Goal: Check status: Check status

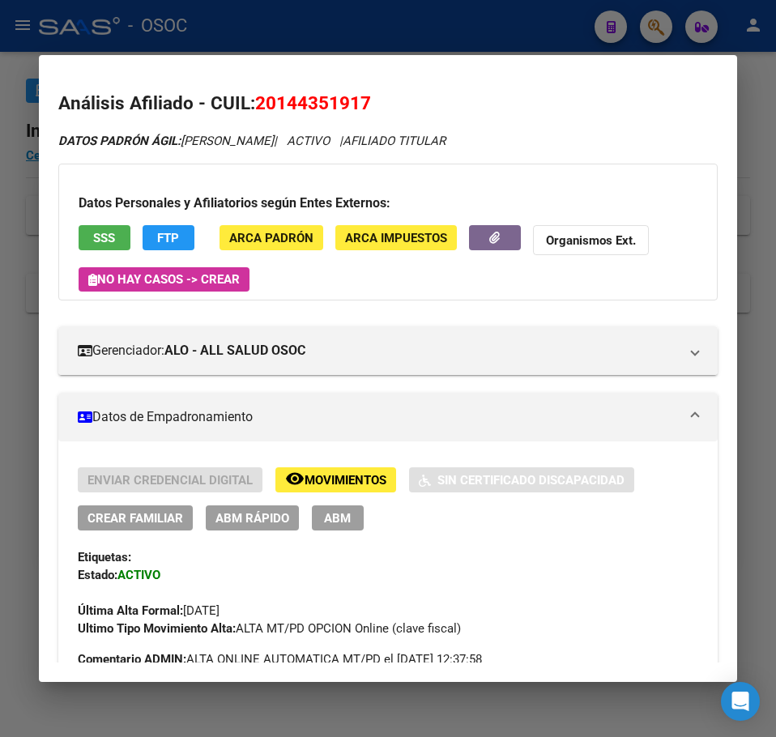
scroll to position [1482, 0]
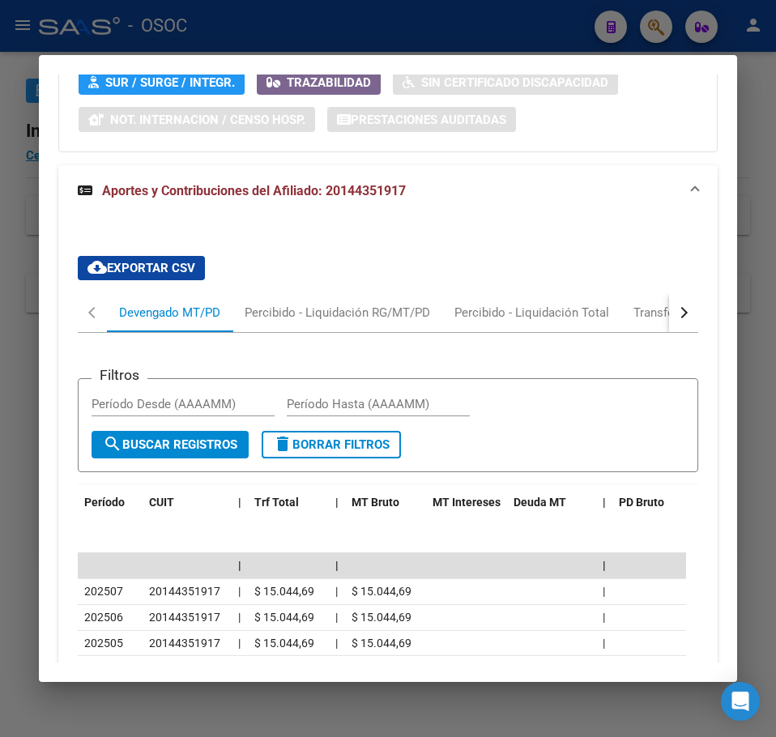
click at [27, 166] on div at bounding box center [388, 368] width 776 height 737
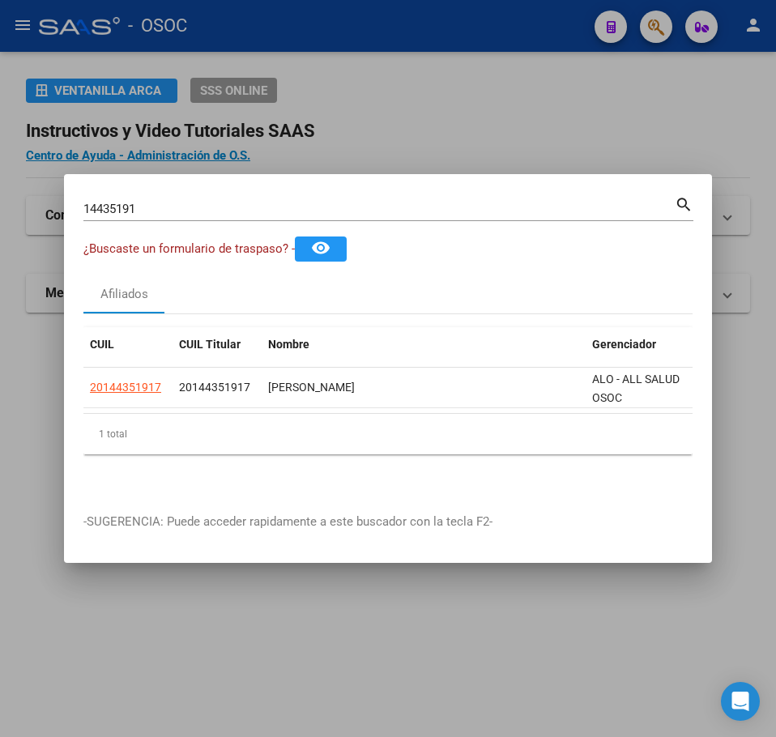
click at [141, 215] on div "14435191 Buscar (apellido, dni, cuil, [PERSON_NAME], cuit, obra social) search" at bounding box center [388, 215] width 610 height 43
click at [146, 213] on div "14435191 Buscar (apellido, dni, cuil, [PERSON_NAME], cuit, obra social)" at bounding box center [378, 209] width 591 height 24
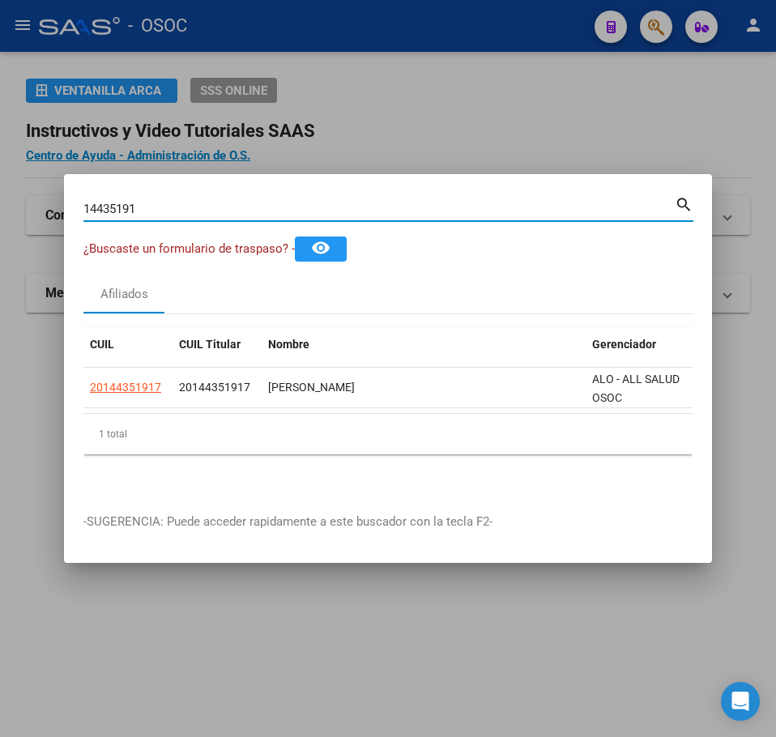
click at [147, 205] on input "14435191" at bounding box center [378, 209] width 591 height 15
paste input "44381170"
type input "44381170"
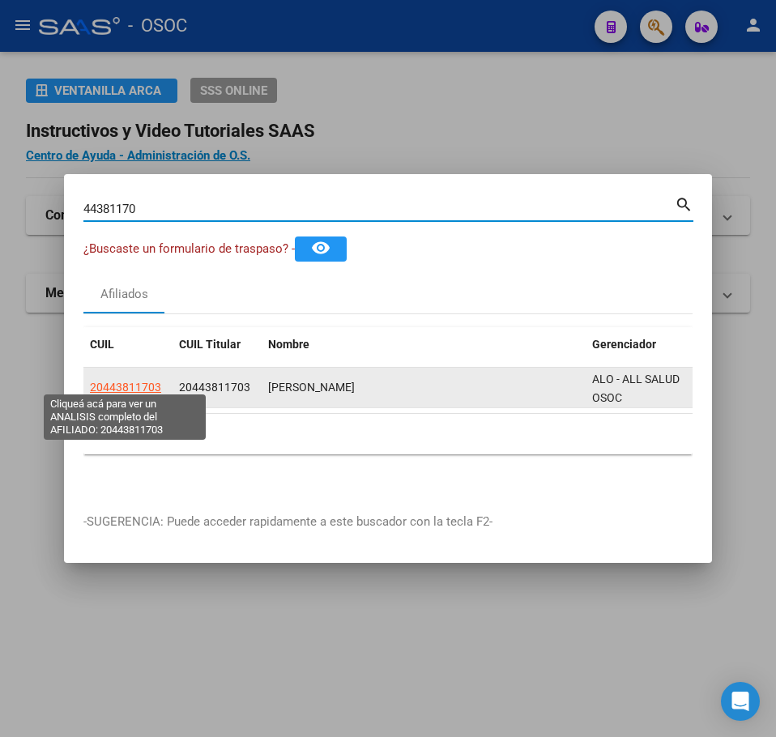
click at [127, 385] on span "20443811703" at bounding box center [125, 387] width 71 height 13
type textarea "20443811703"
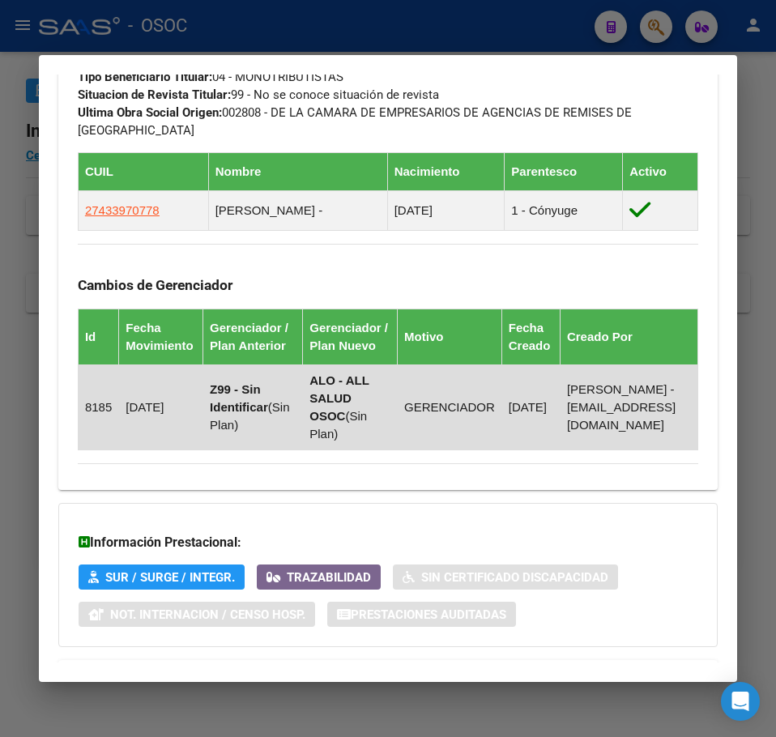
scroll to position [1150, 0]
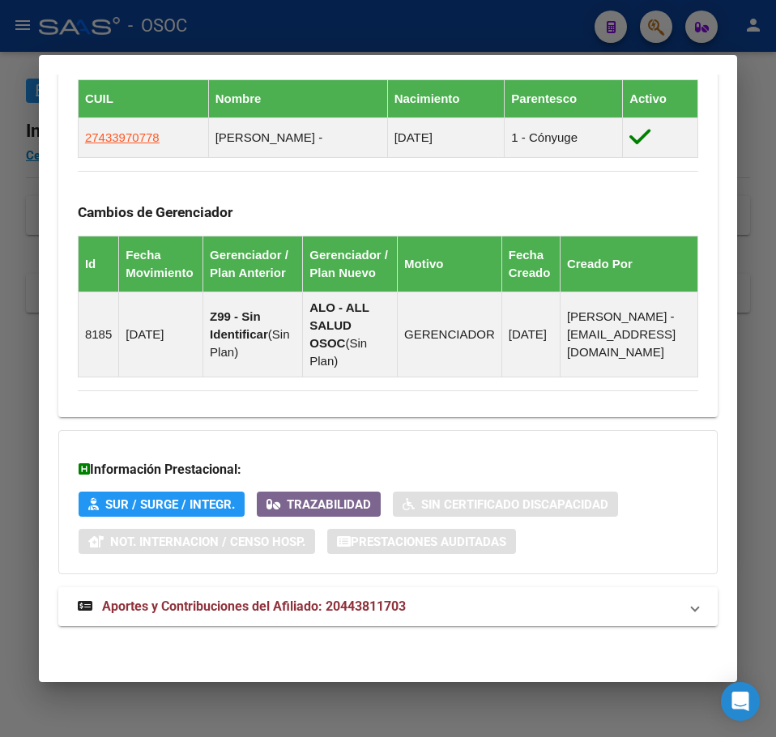
click at [358, 604] on span "Aportes y Contribuciones del Afiliado: 20443811703" at bounding box center [254, 605] width 304 height 15
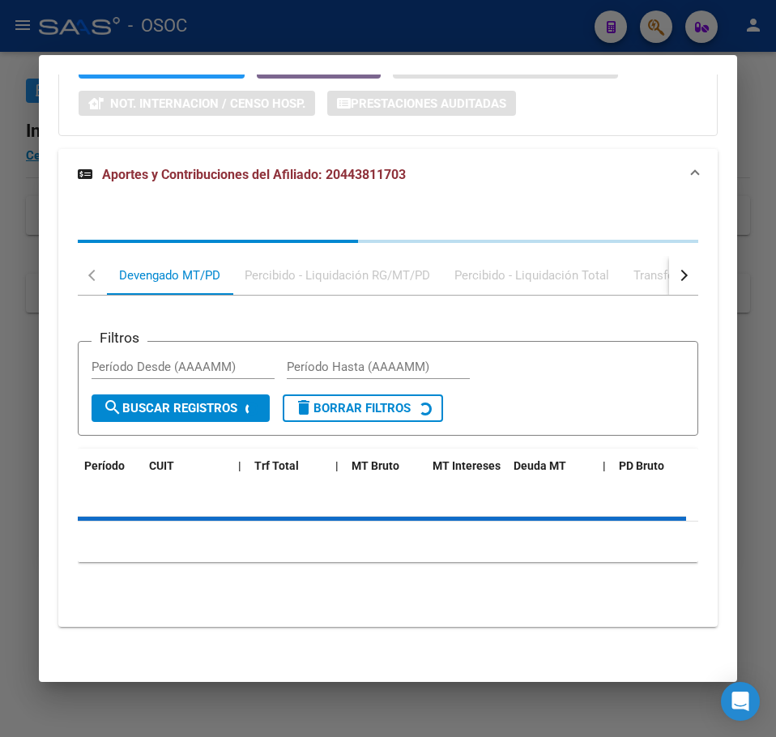
scroll to position [1589, 0]
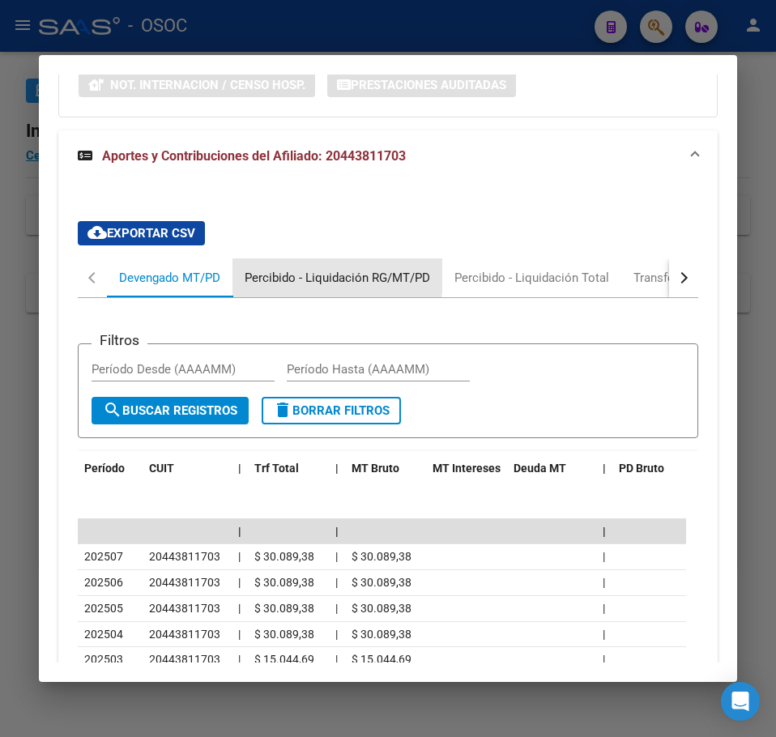
click at [317, 287] on div "Percibido - Liquidación RG/MT/PD" at bounding box center [337, 278] width 185 height 18
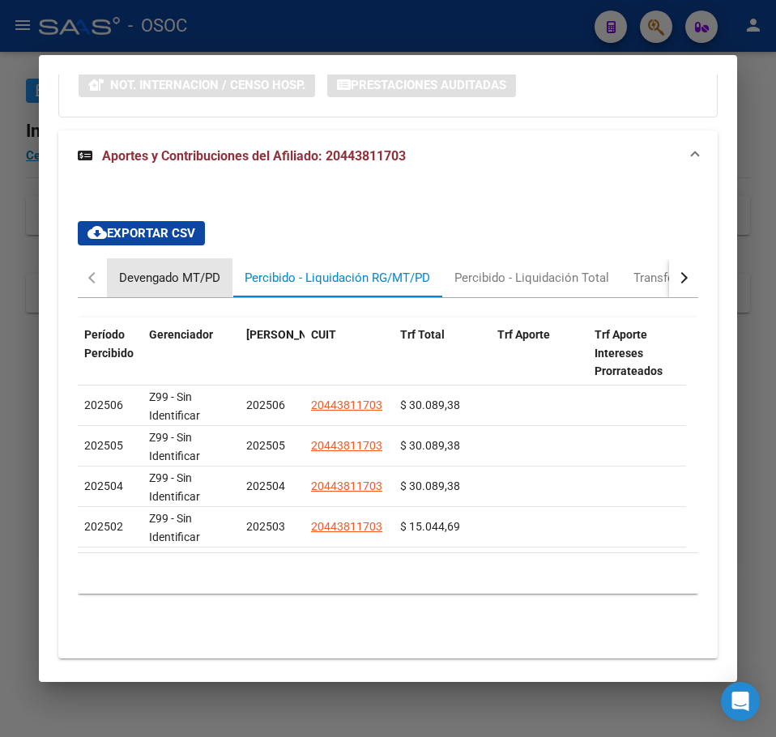
click at [194, 287] on div "Devengado MT/PD" at bounding box center [169, 278] width 101 height 18
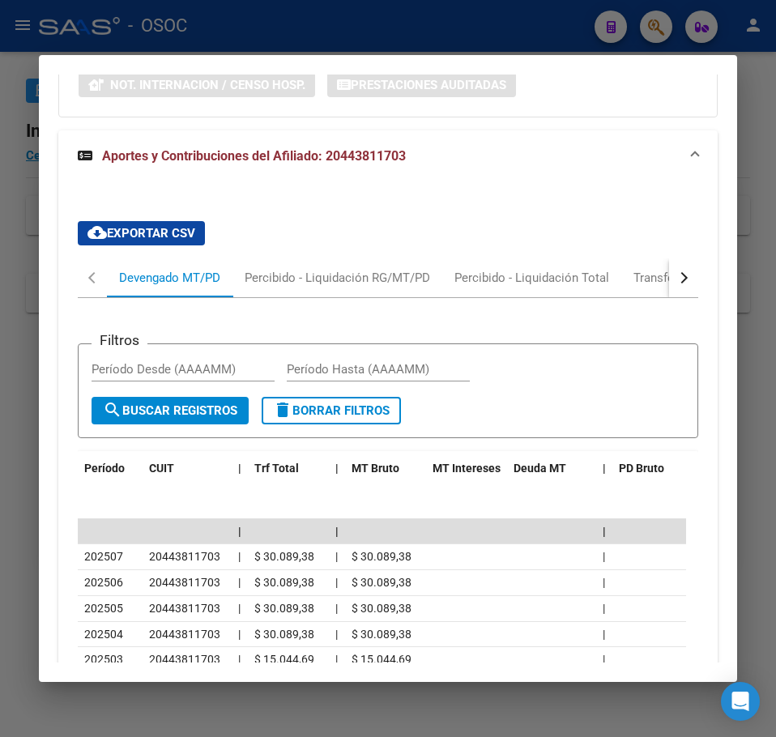
click at [45, 181] on mat-dialog-content "Análisis Afiliado - CUIL: 20443811703 DATOS PADRÓN ÁGIL: [PERSON_NAME] | ACTIVO…" at bounding box center [388, 368] width 698 height 588
click at [40, 185] on mat-dialog-content "Análisis Afiliado - CUIL: 20443811703 DATOS PADRÓN ÁGIL: [PERSON_NAME] | ACTIVO…" at bounding box center [388, 368] width 698 height 588
click at [32, 187] on div at bounding box center [388, 368] width 776 height 737
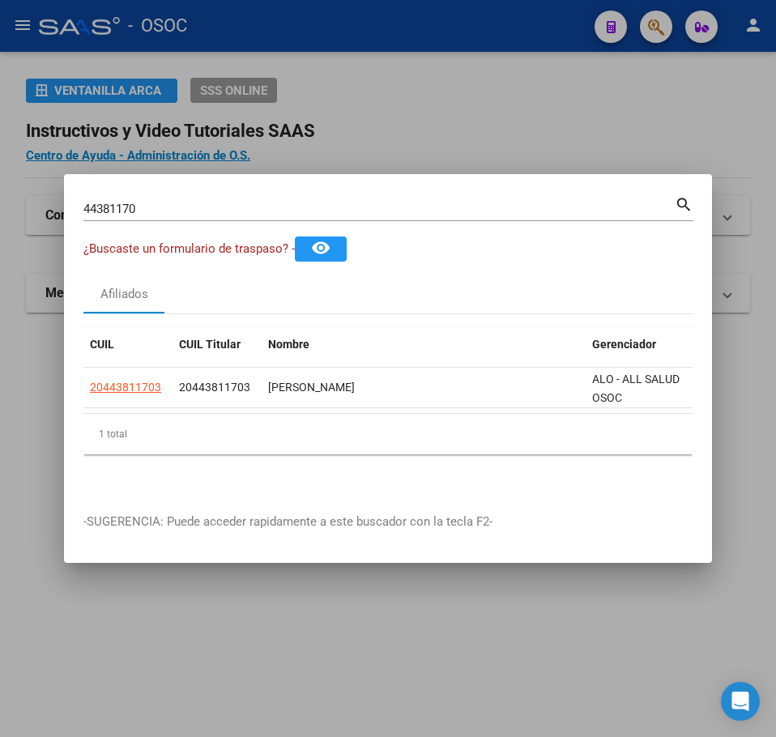
click at [168, 206] on input "44381170" at bounding box center [378, 209] width 591 height 15
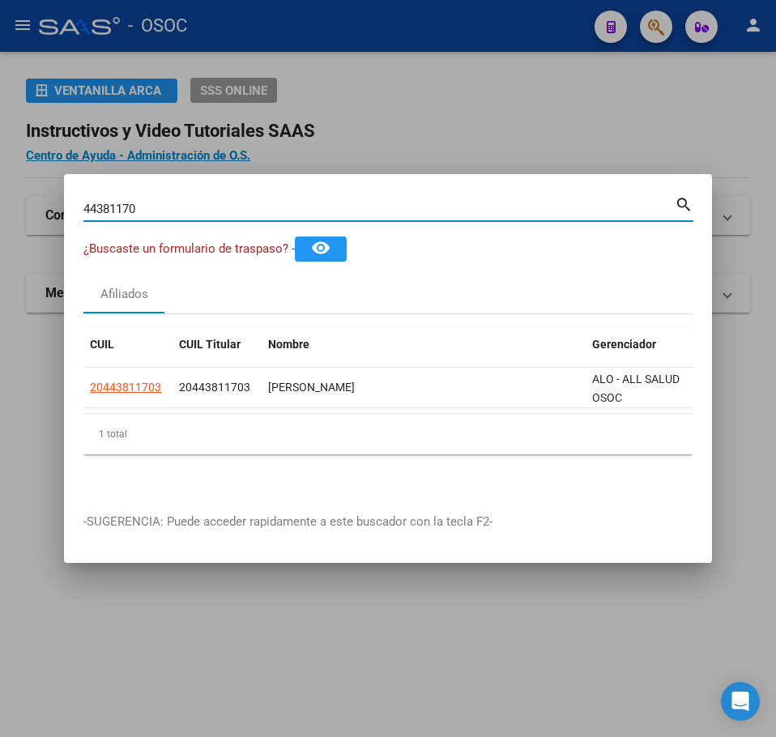
paste input "33297395"
type input "33297395"
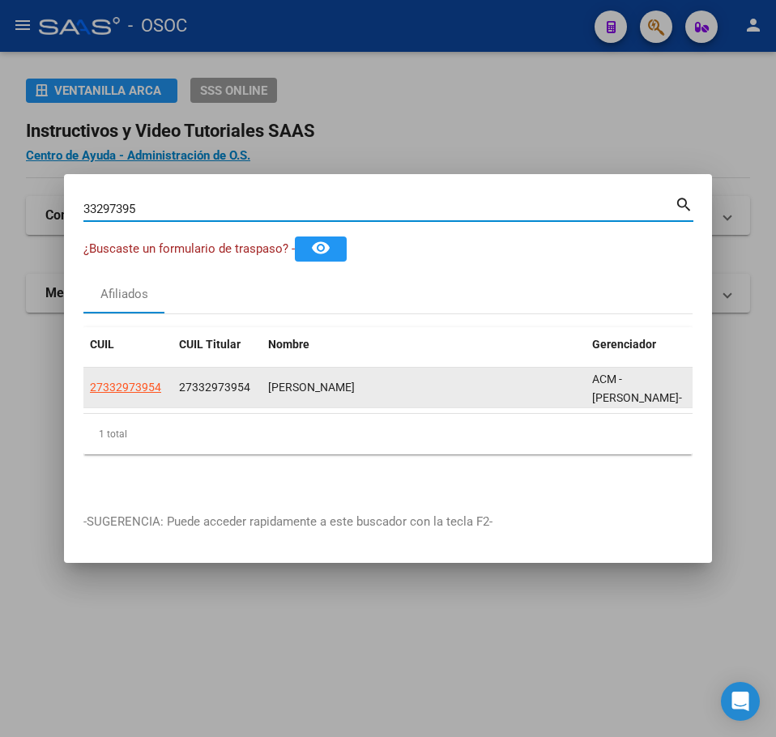
click at [126, 393] on datatable-body-cell "27332973954" at bounding box center [127, 388] width 89 height 40
click at [128, 385] on span "27332973954" at bounding box center [125, 387] width 71 height 13
type textarea "27332973954"
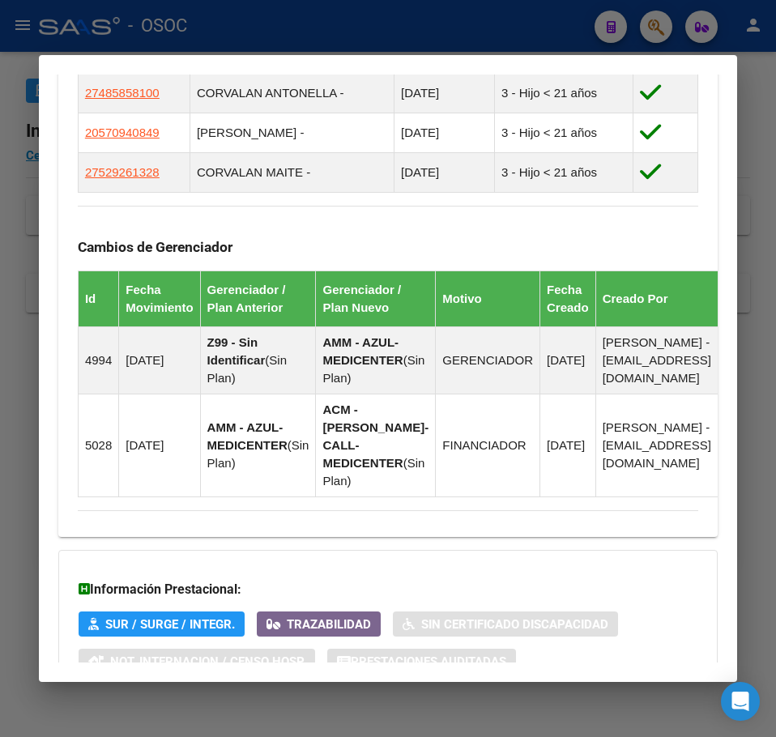
scroll to position [1296, 0]
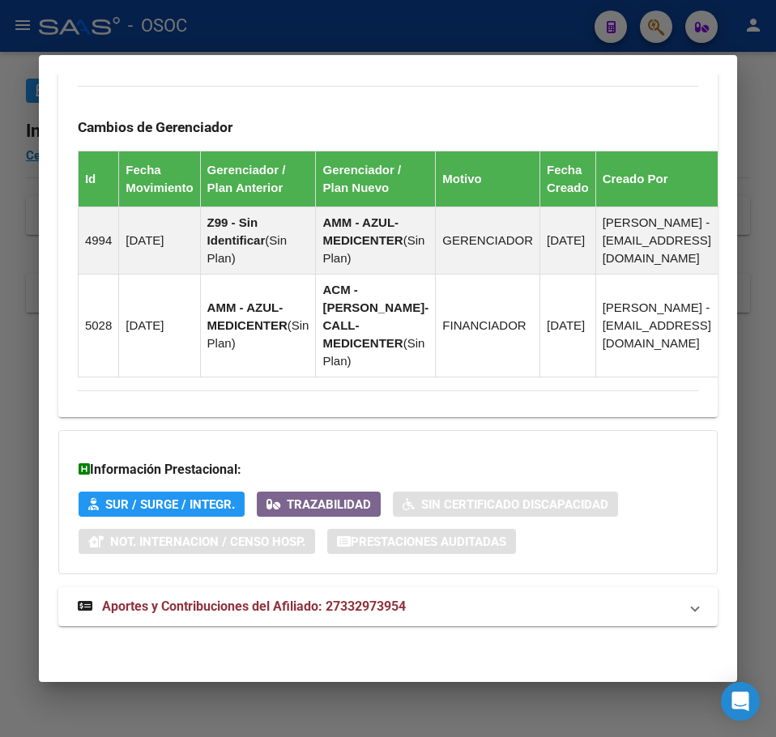
click at [356, 611] on span "Aportes y Contribuciones del Afiliado: 27332973954" at bounding box center [254, 605] width 304 height 15
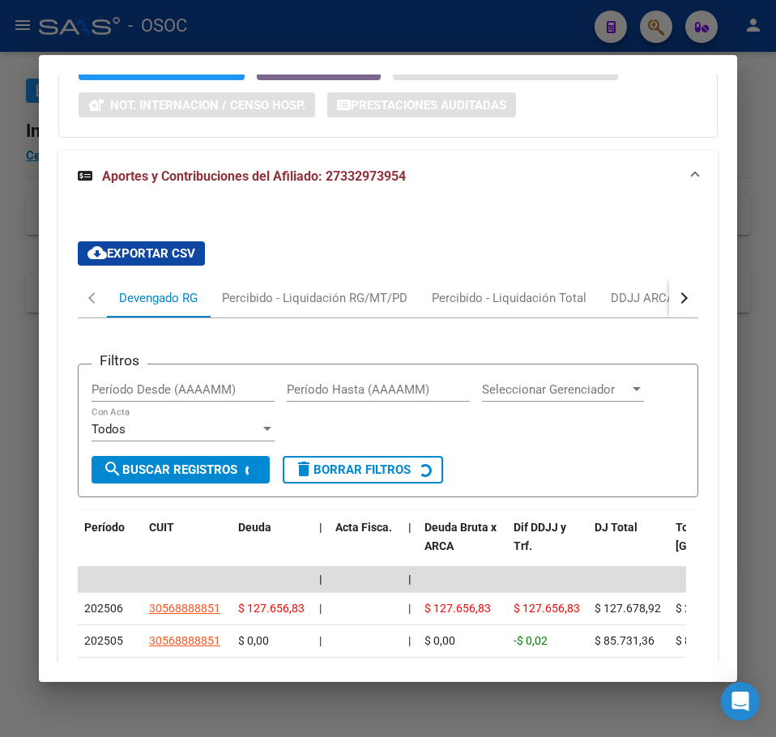
scroll to position [1763, 0]
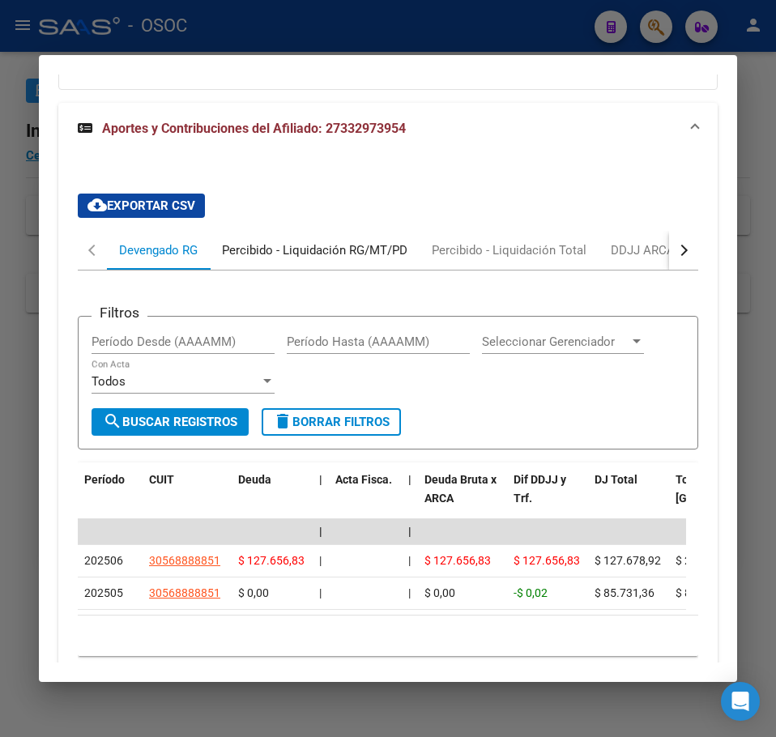
click at [270, 259] on div "Percibido - Liquidación RG/MT/PD" at bounding box center [314, 250] width 185 height 18
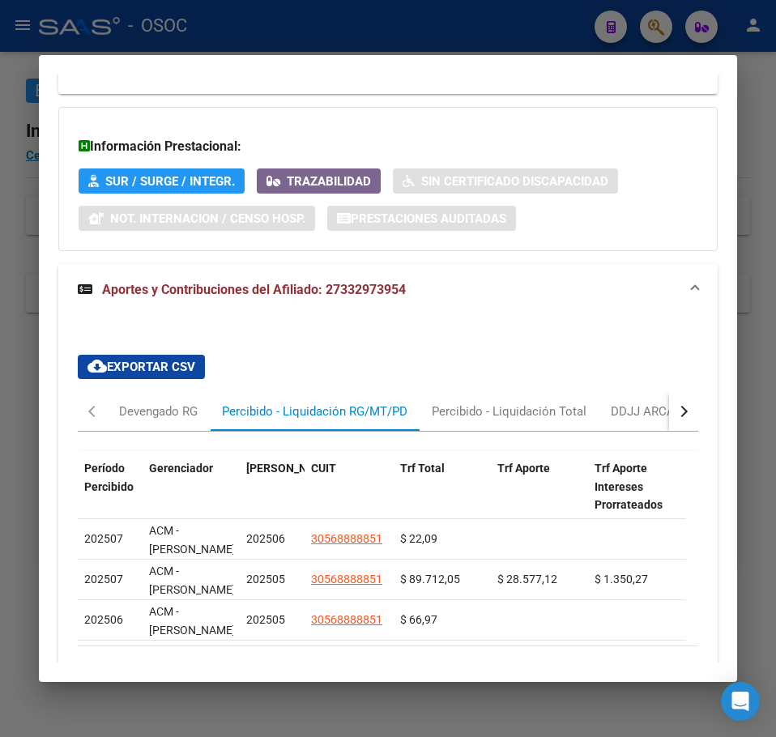
scroll to position [1757, 0]
